Goal: Task Accomplishment & Management: Complete application form

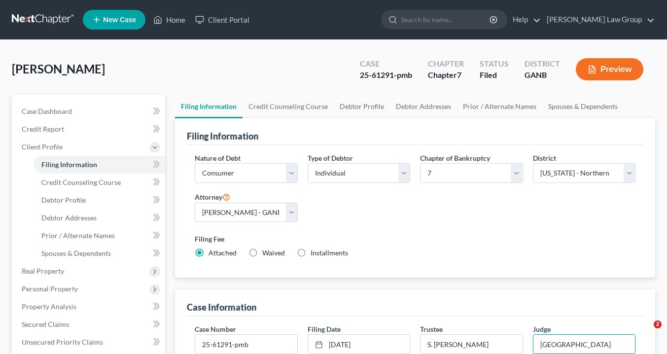
select select "1"
select select "0"
select select "19"
select select "0"
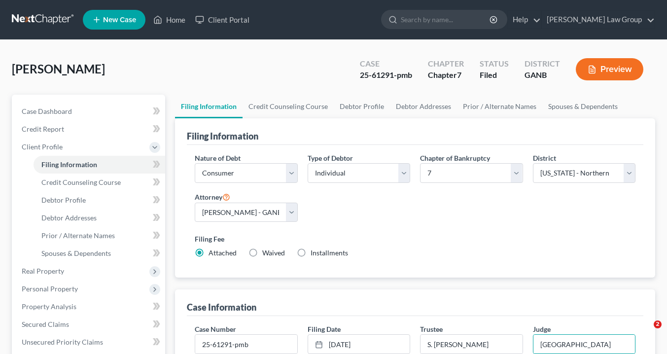
select select "10"
click at [165, 18] on link "Home" at bounding box center [169, 20] width 42 height 18
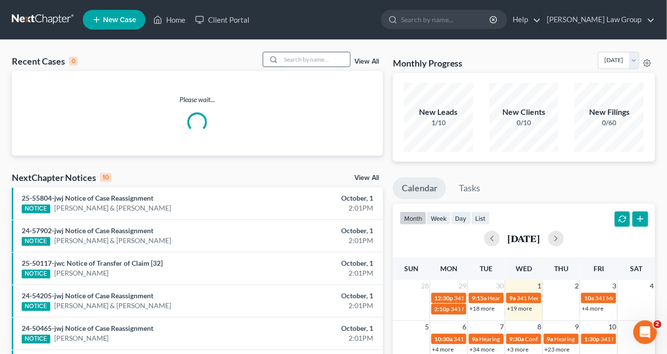
click at [325, 59] on input "search" at bounding box center [315, 59] width 69 height 14
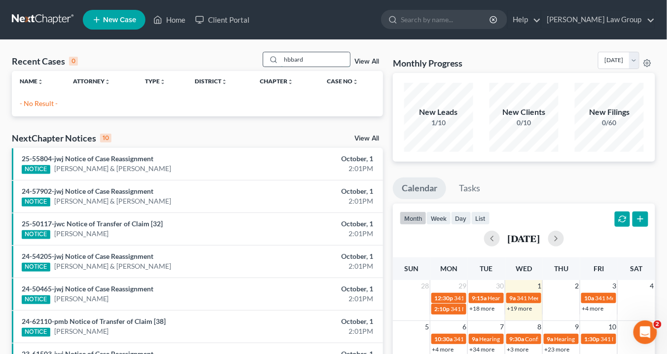
click at [289, 61] on input "hbbard" at bounding box center [315, 59] width 69 height 14
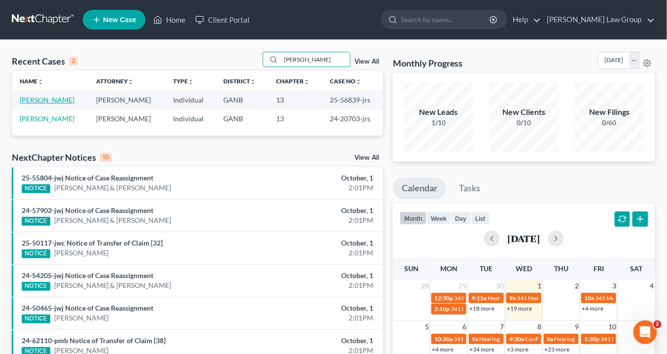
type input "hubbard"
click at [58, 100] on link "[PERSON_NAME]" at bounding box center [47, 100] width 55 height 8
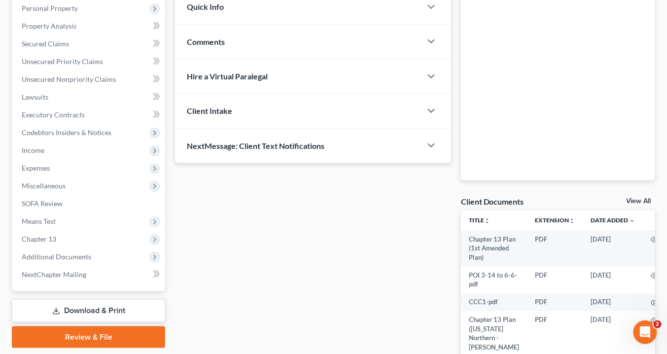
scroll to position [197, 0]
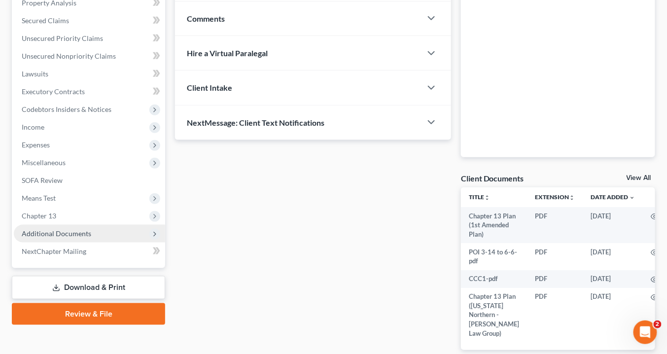
click at [73, 233] on span "Additional Documents" at bounding box center [56, 233] width 69 height 8
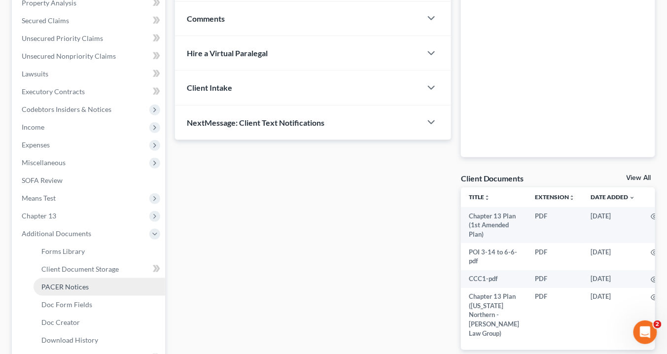
click at [82, 286] on span "PACER Notices" at bounding box center [64, 286] width 47 height 8
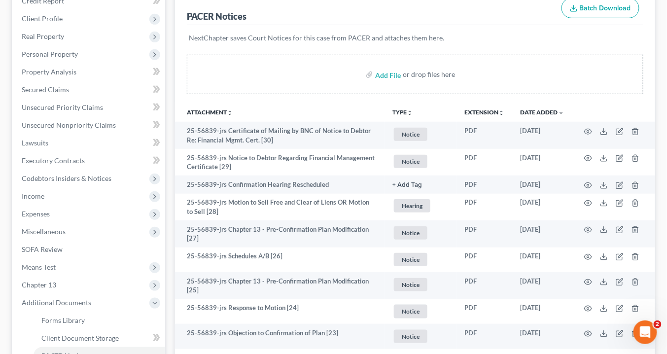
scroll to position [79, 0]
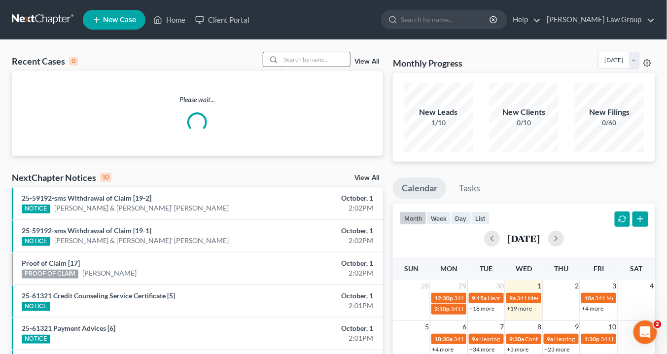
click at [293, 57] on input "search" at bounding box center [315, 59] width 69 height 14
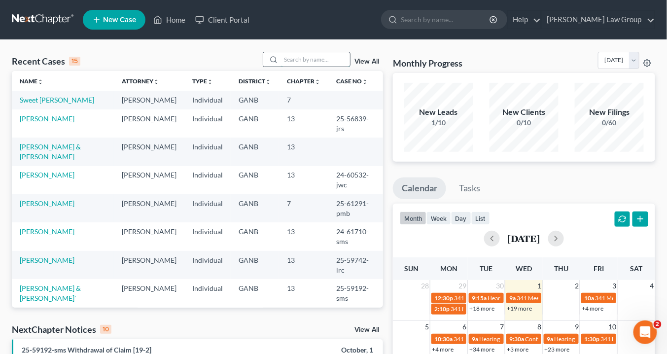
click at [293, 59] on input "search" at bounding box center [315, 59] width 69 height 14
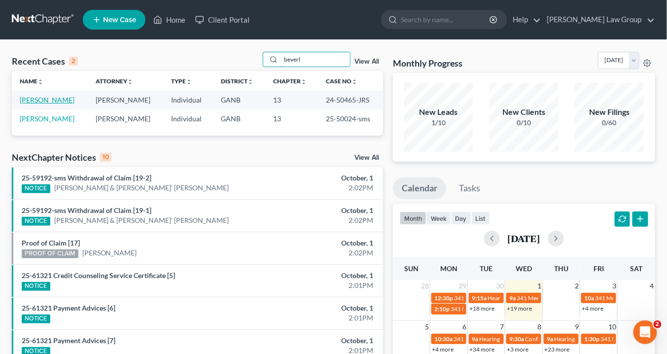
type input "beverl"
click at [53, 101] on link "[PERSON_NAME]" at bounding box center [47, 100] width 55 height 8
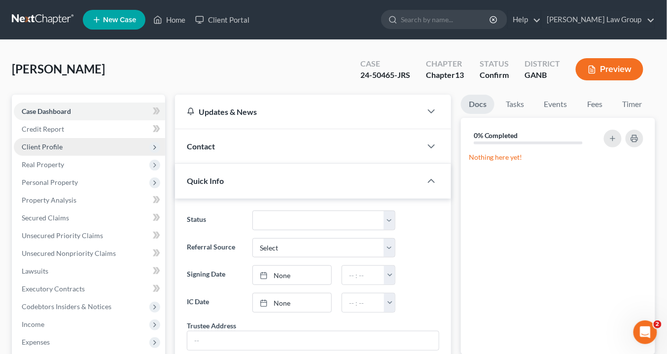
click at [59, 145] on span "Client Profile" at bounding box center [42, 146] width 41 height 8
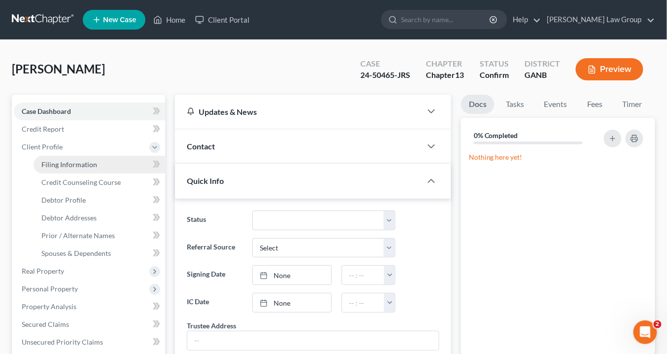
click at [98, 160] on link "Filing Information" at bounding box center [100, 165] width 132 height 18
select select "1"
select select "0"
select select "3"
select select "19"
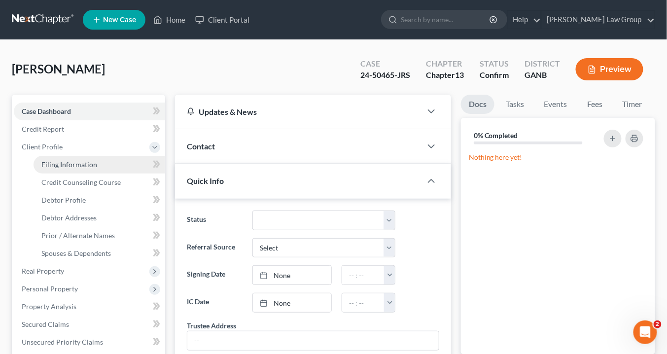
select select "10"
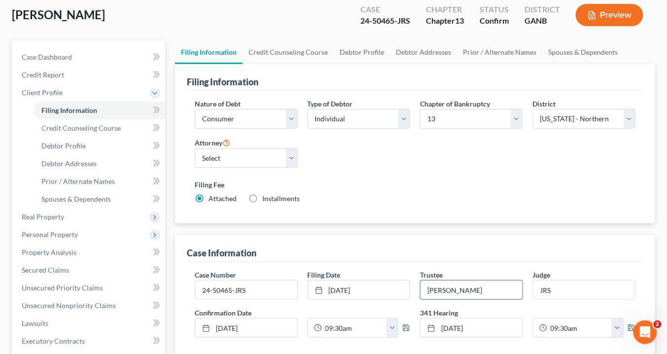
scroll to position [79, 0]
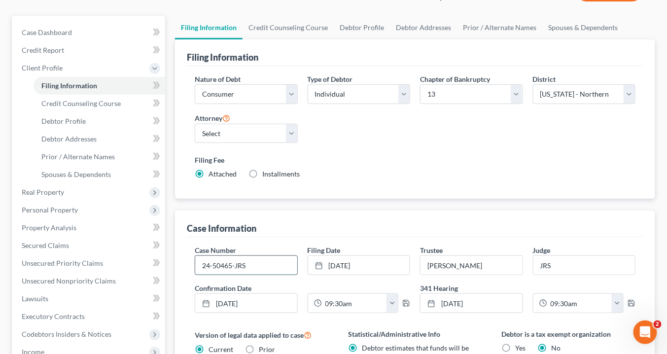
drag, startPoint x: 246, startPoint y: 263, endPoint x: 265, endPoint y: 260, distance: 19.0
click at [247, 261] on input "24-50465-JRS" at bounding box center [246, 265] width 102 height 19
type input "24-50465-jwj"
drag, startPoint x: 555, startPoint y: 265, endPoint x: 523, endPoint y: 262, distance: 31.7
click at [523, 262] on div "Case Number 24-50465-jwj Filing Date [DATE] close Date [DATE] Time 12:00 AM che…" at bounding box center [415, 283] width 450 height 76
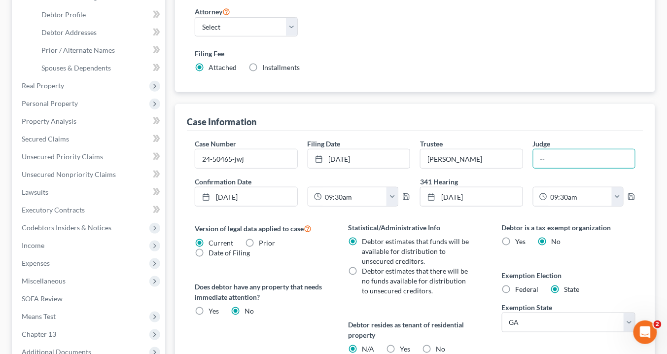
scroll to position [158, 0]
